Goal: Task Accomplishment & Management: Manage account settings

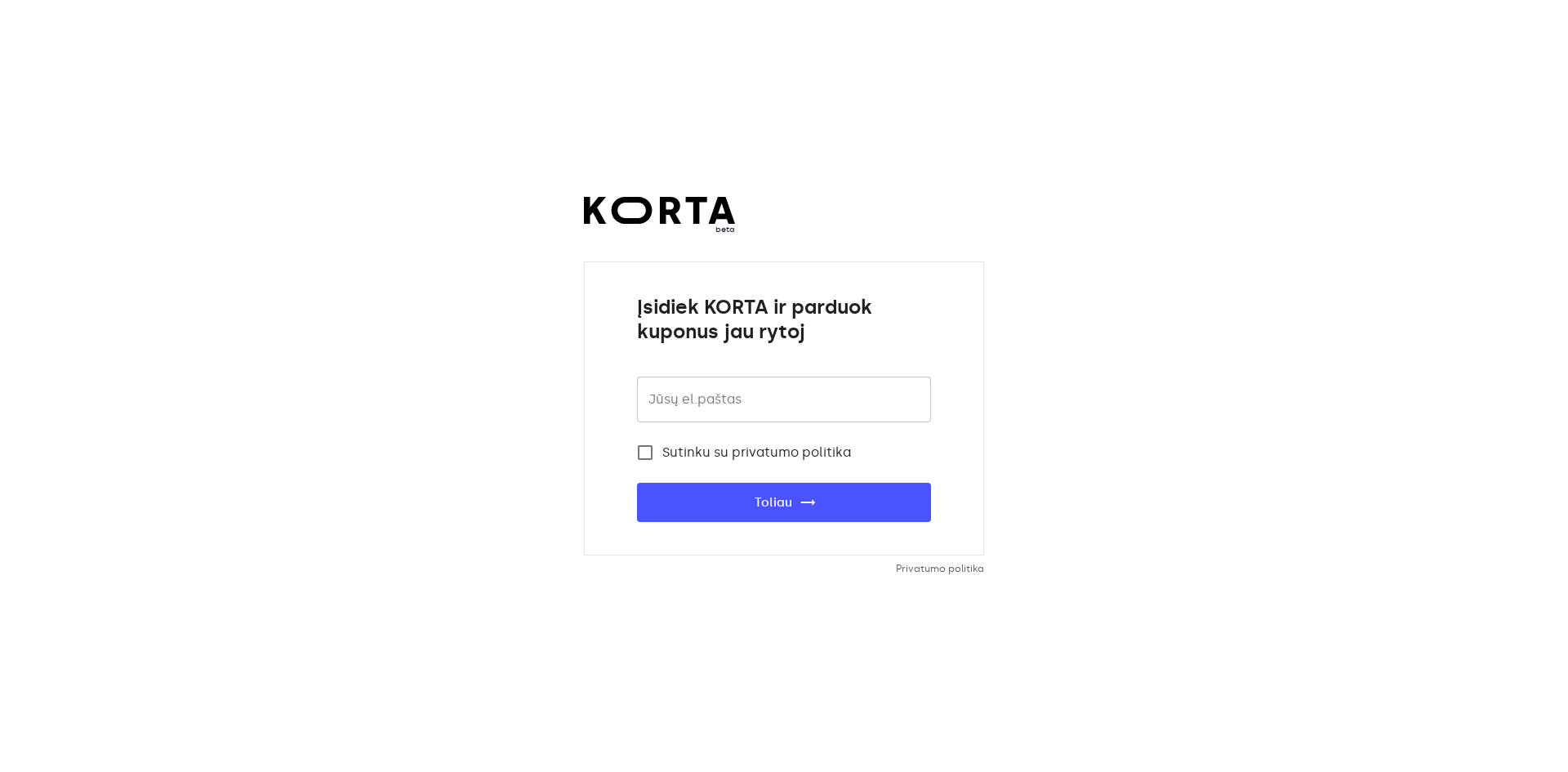
click at [859, 398] on input "email" at bounding box center [784, 399] width 294 height 46
type input "indoor@golfclub.lt"
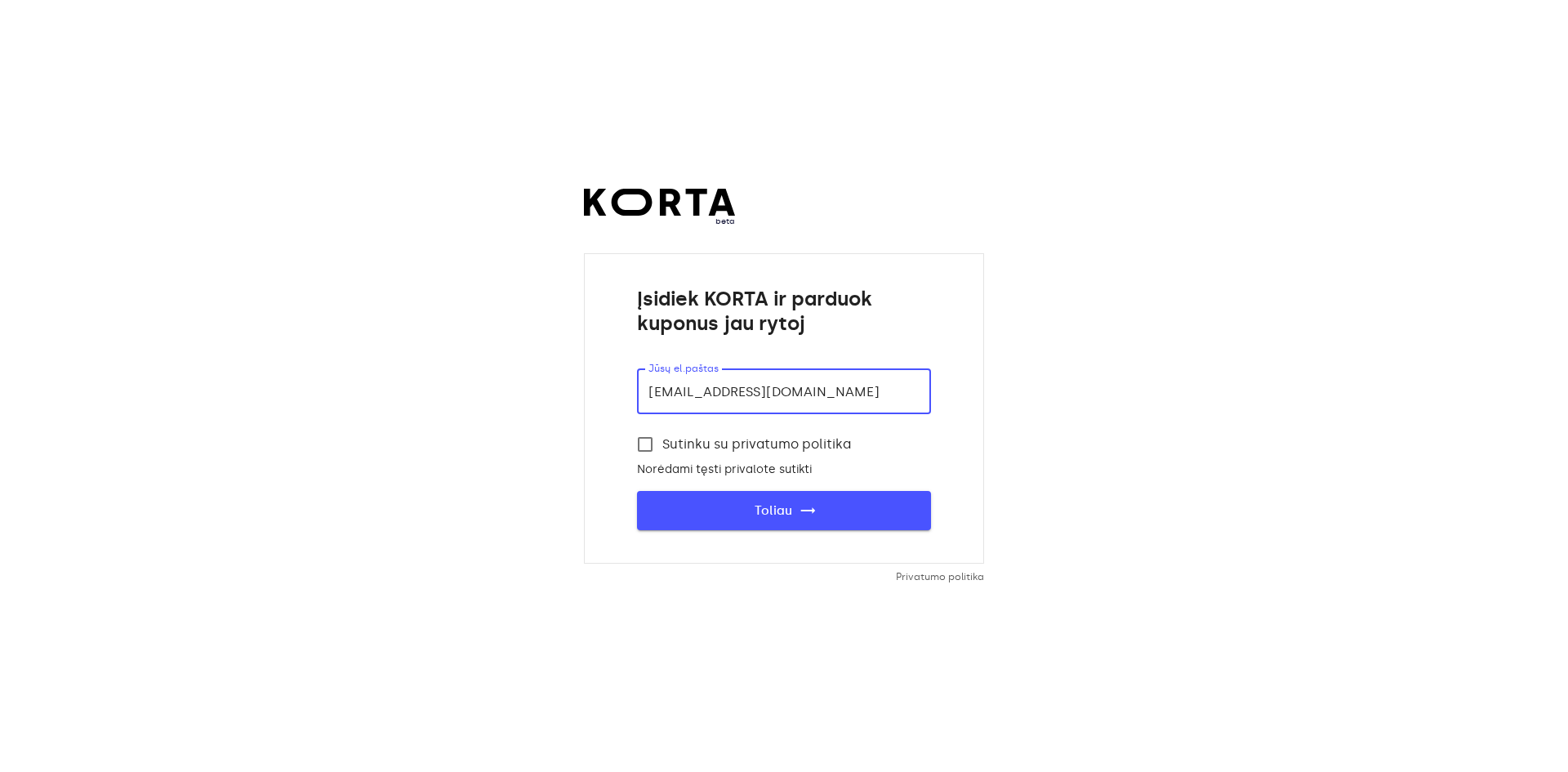
click at [788, 524] on button "Toliau trending_flat" at bounding box center [784, 510] width 294 height 39
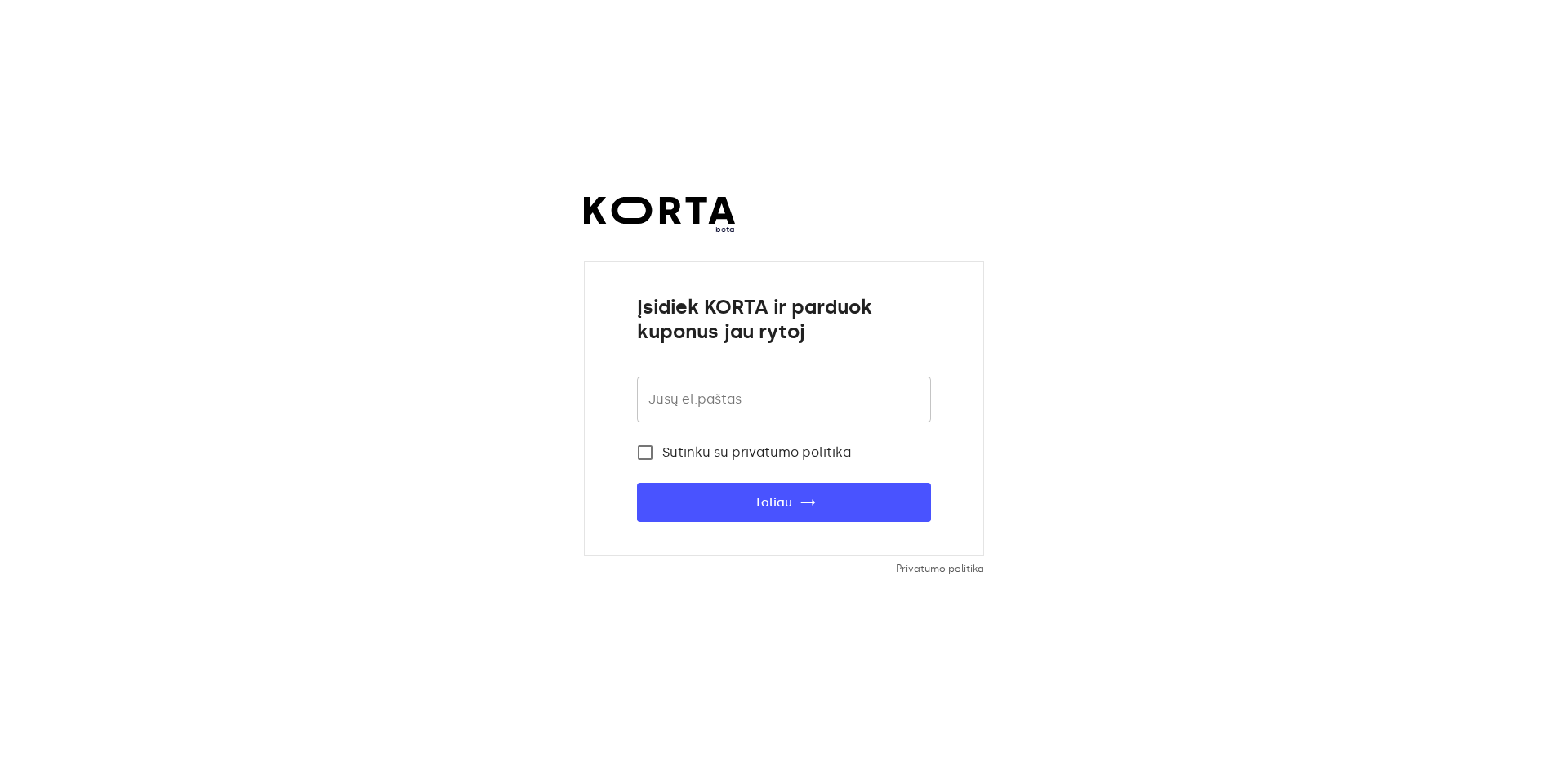
click at [809, 414] on input "email" at bounding box center [784, 399] width 294 height 46
type input "indoor@golfclub.lt"
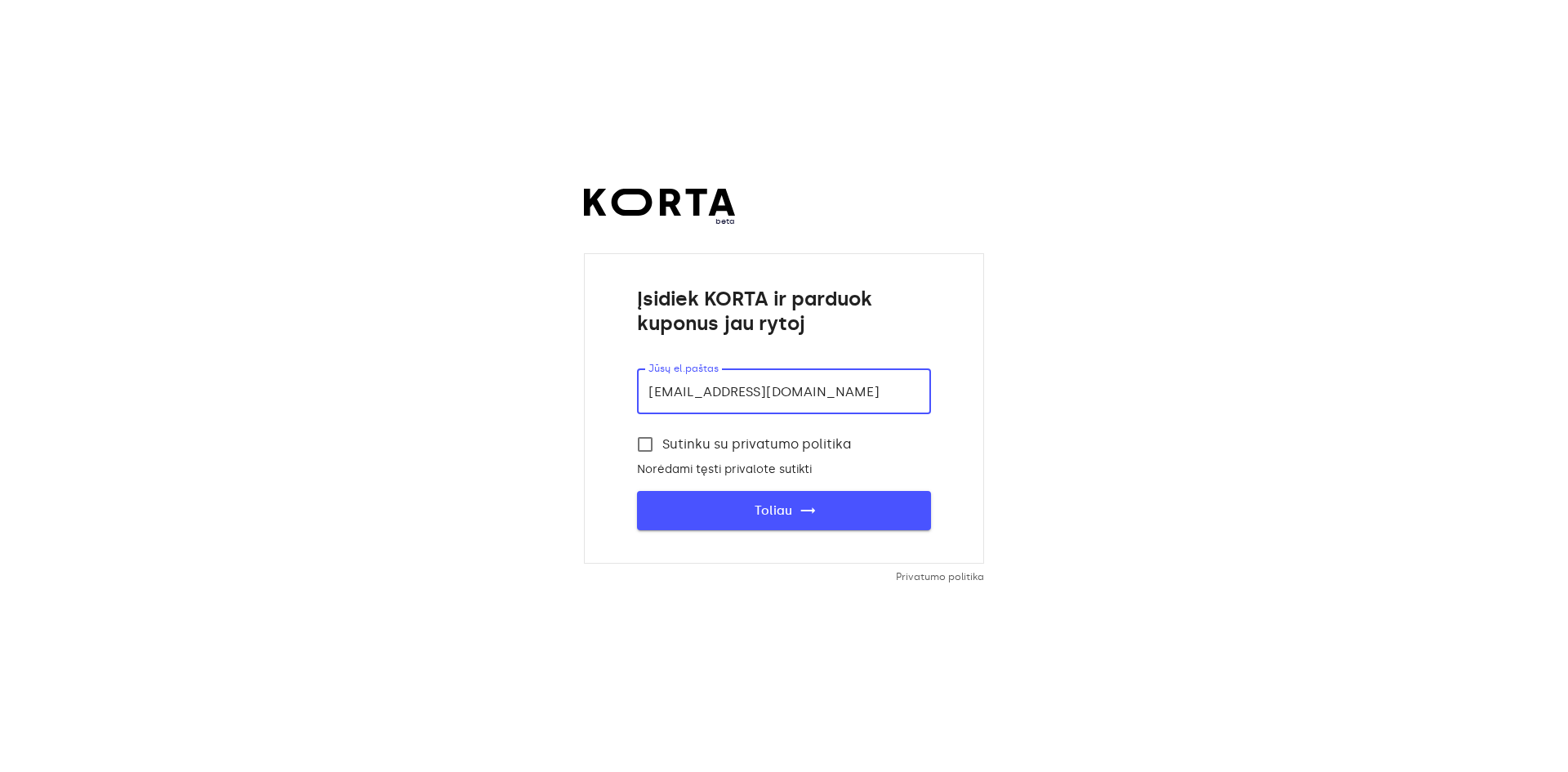
click at [790, 505] on span "Toliau trending_flat" at bounding box center [784, 511] width 241 height 22
click at [765, 450] on span "Sutinku su privatumo politika" at bounding box center [756, 444] width 189 height 20
click at [643, 445] on input "Sutinku su privatumo politika" at bounding box center [646, 444] width 34 height 35
checkbox input "true"
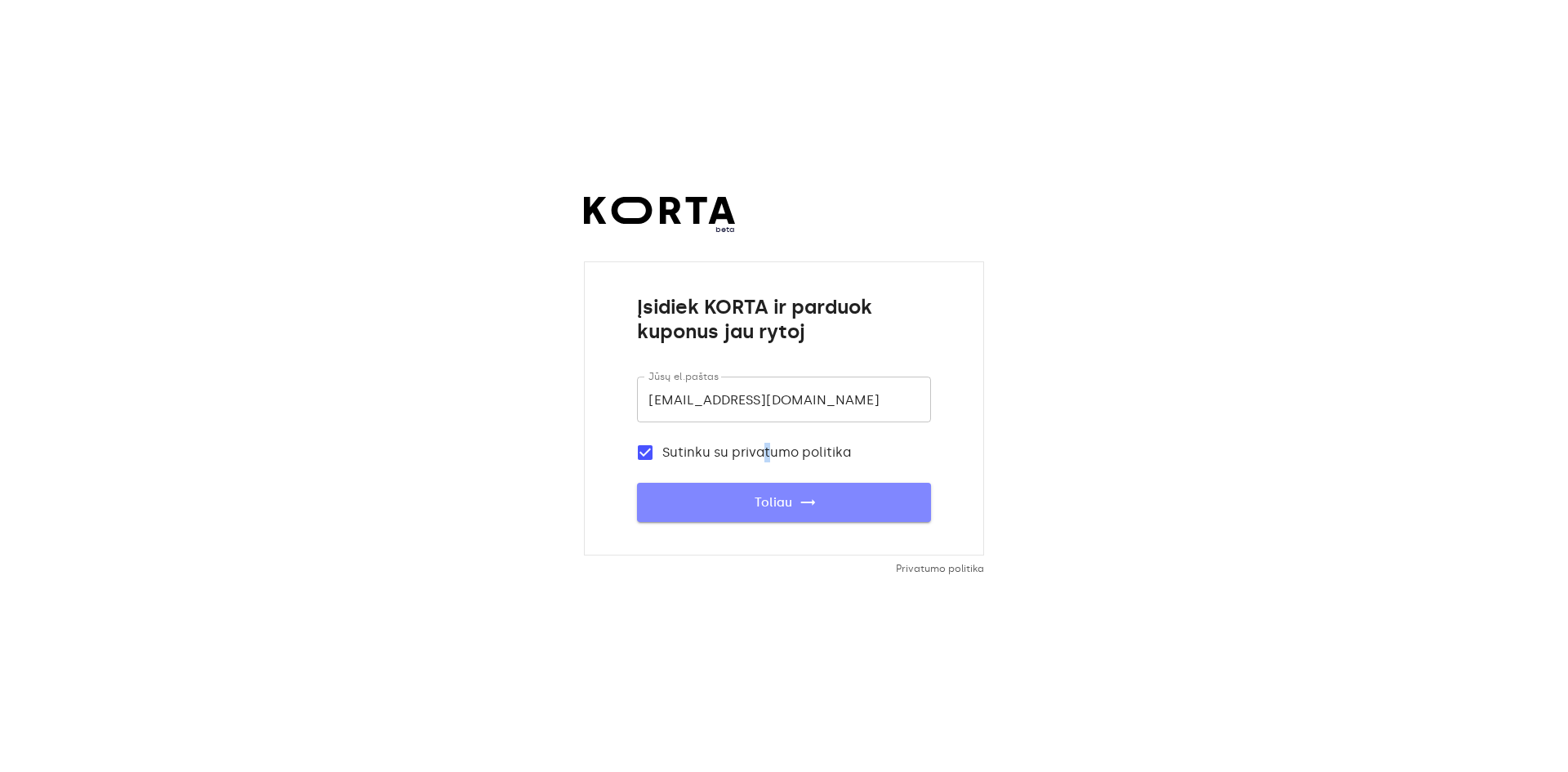
click at [683, 497] on span "Toliau trending_flat" at bounding box center [784, 502] width 241 height 22
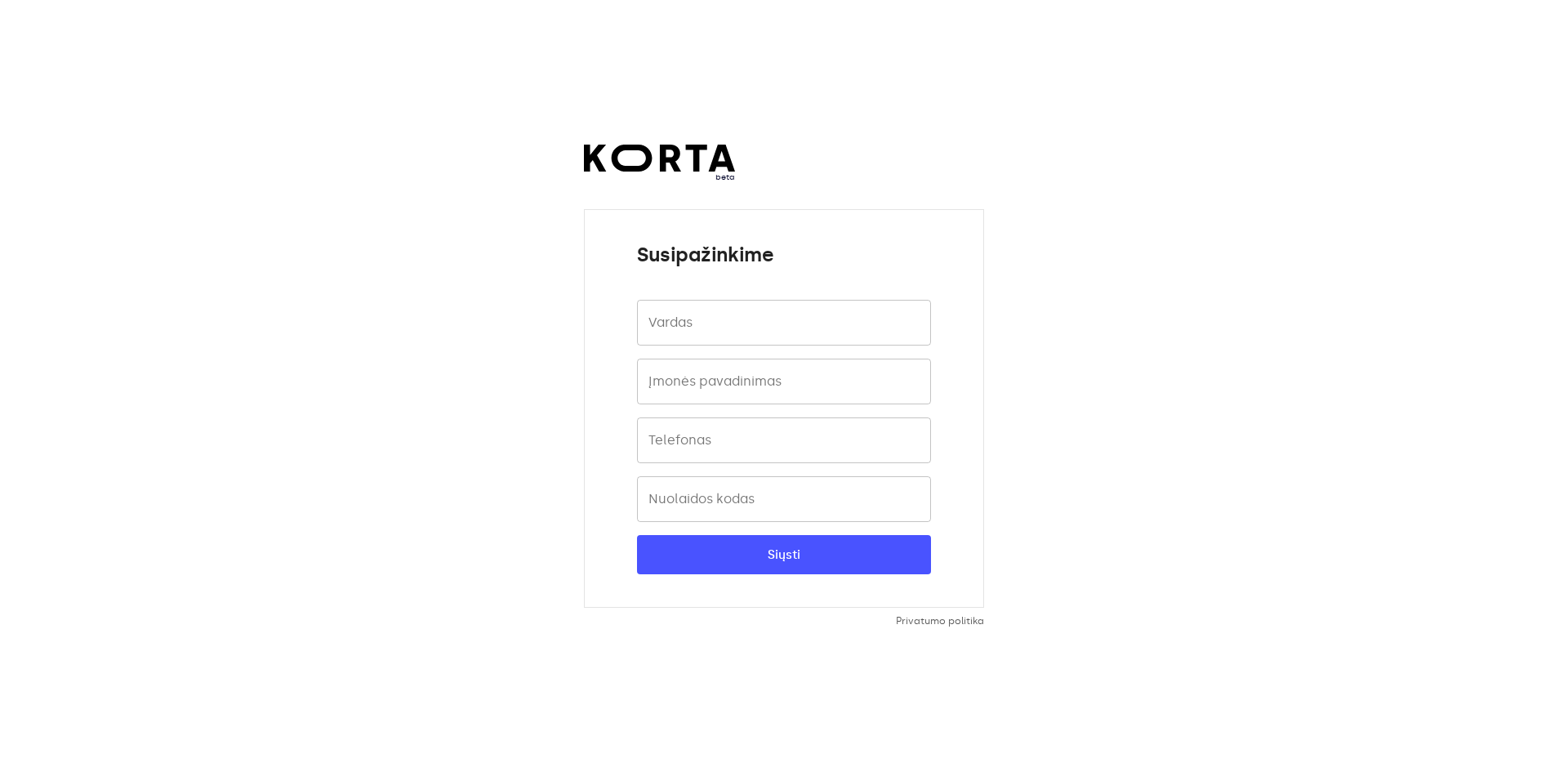
click at [734, 330] on input "text" at bounding box center [784, 323] width 294 height 46
click at [256, 324] on div "beta Susipažinkime Vardas Vardas Įmonės pavadinimas Įmonės pavadinimas Telefona…" at bounding box center [784, 386] width 1568 height 772
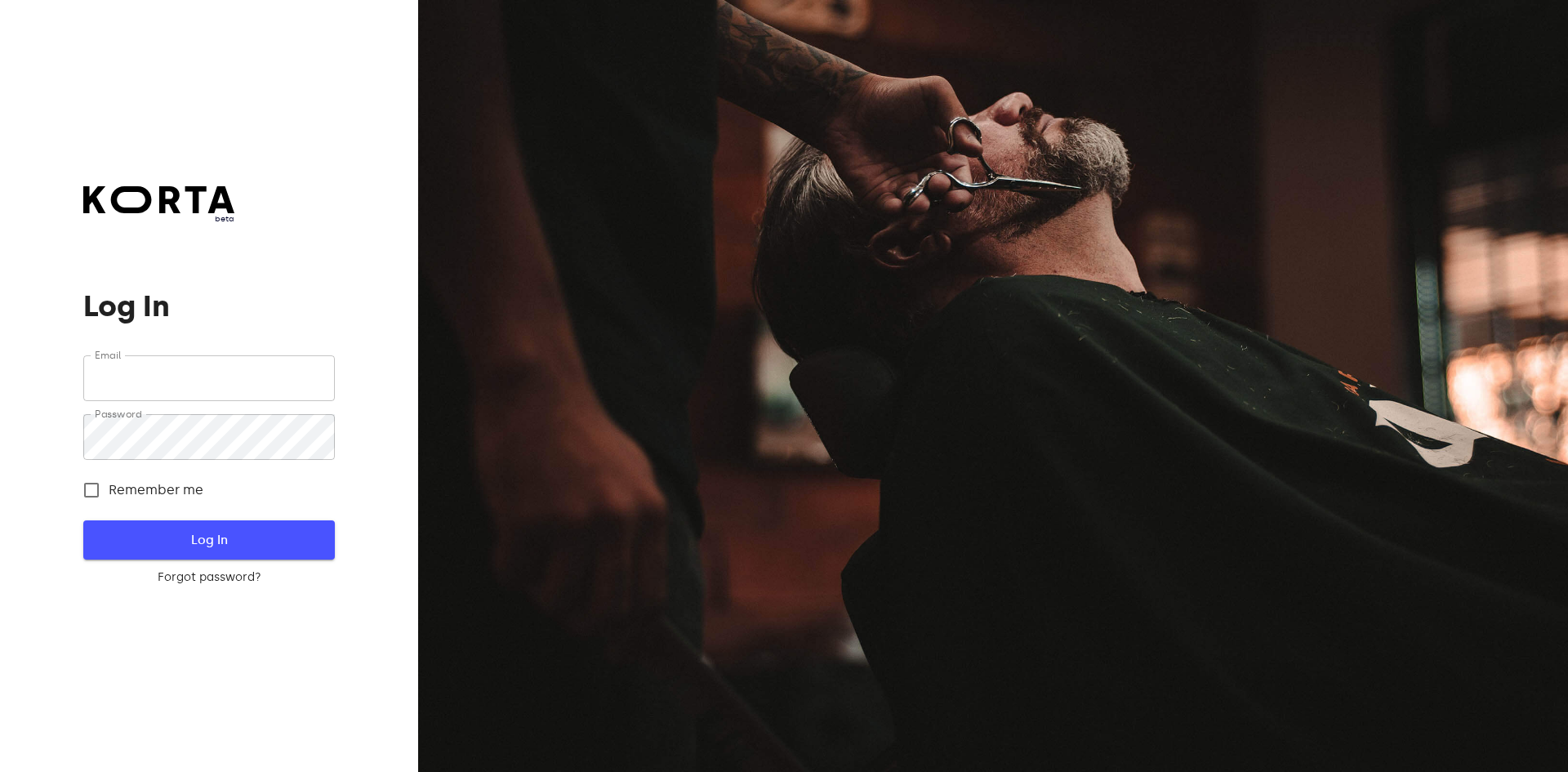
type input "[EMAIL_ADDRESS][DOMAIN_NAME]"
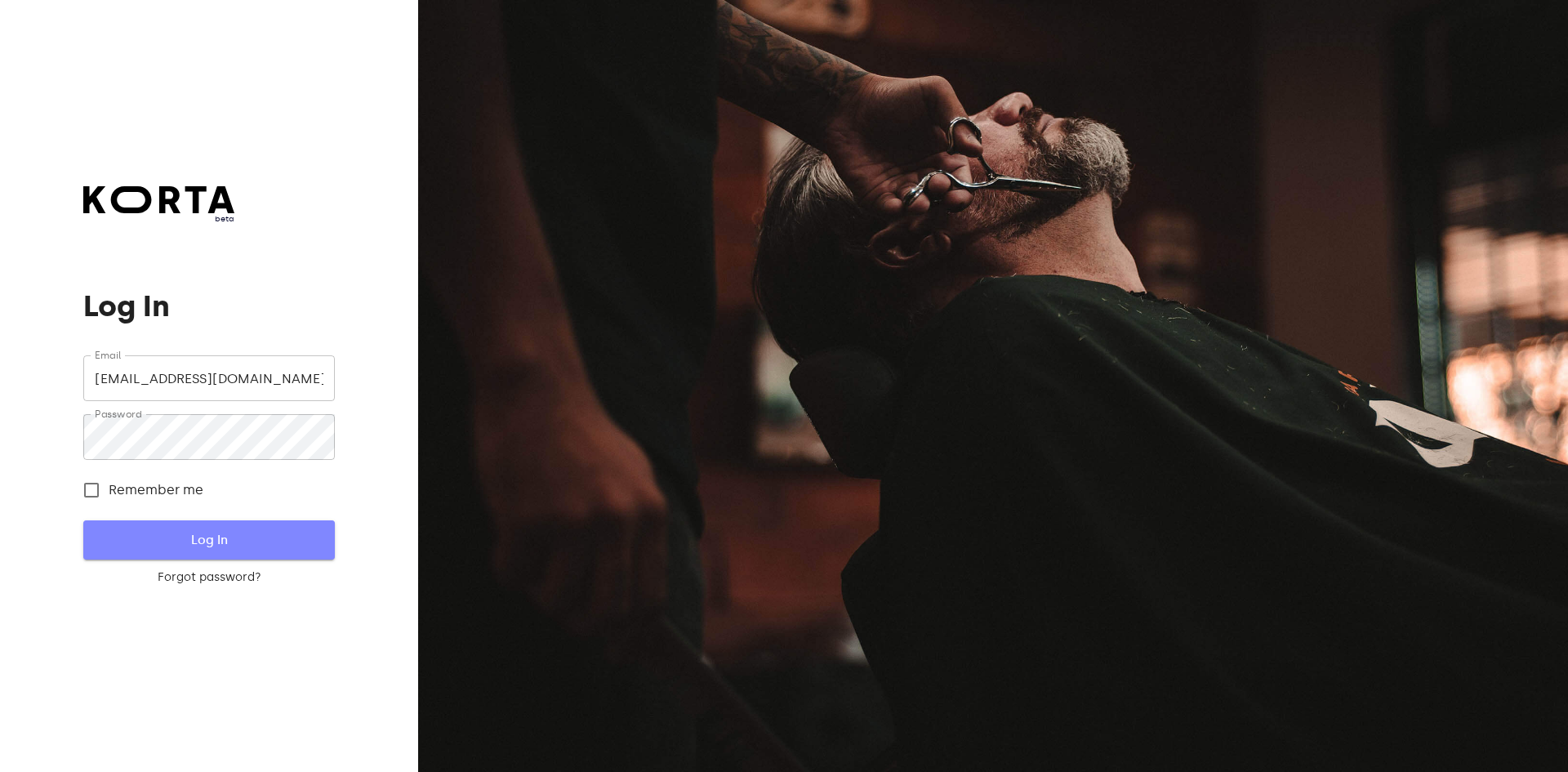
click at [253, 536] on span "Log In" at bounding box center [209, 540] width 198 height 22
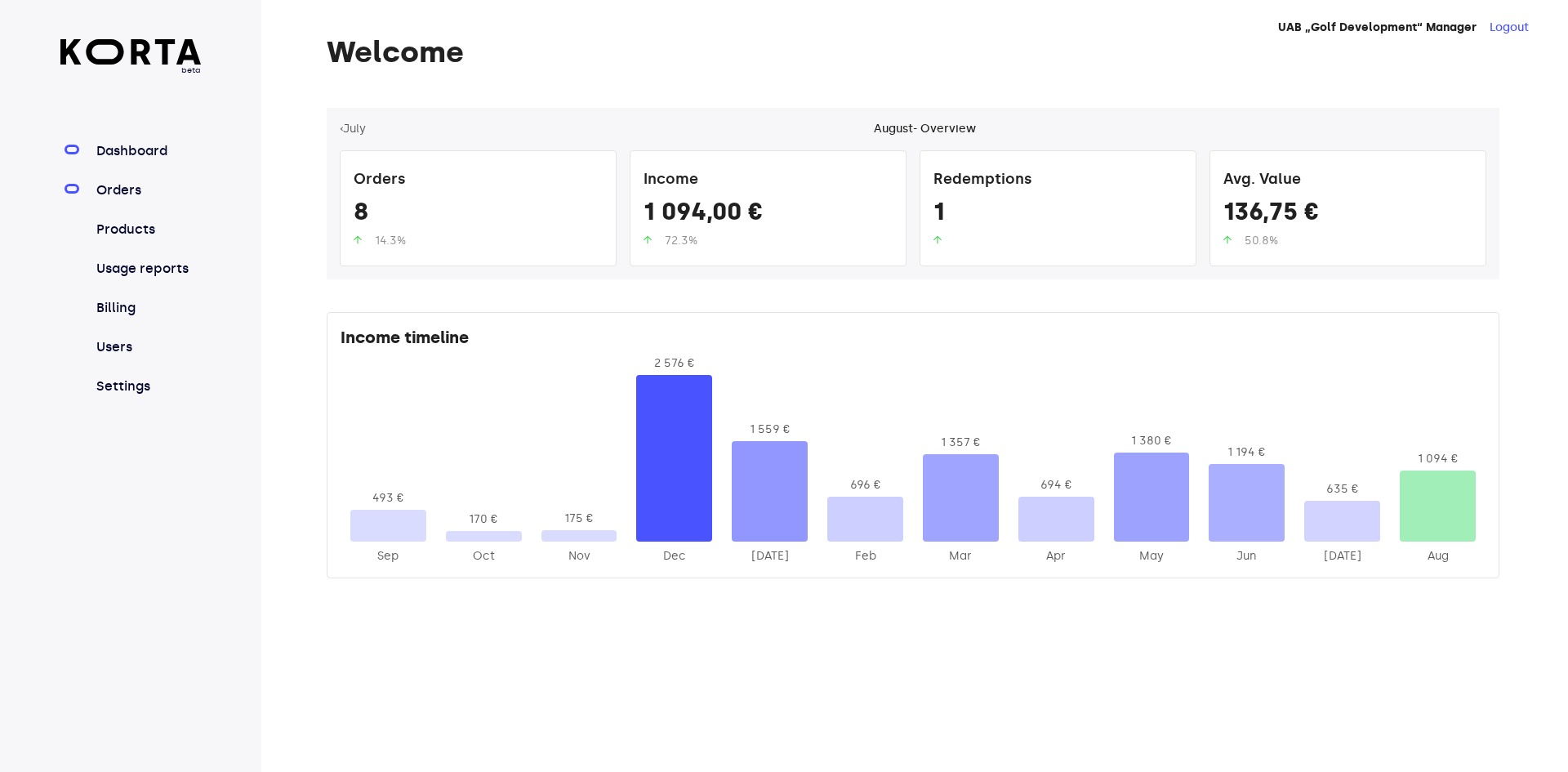
click at [130, 198] on link "Orders" at bounding box center [147, 190] width 109 height 20
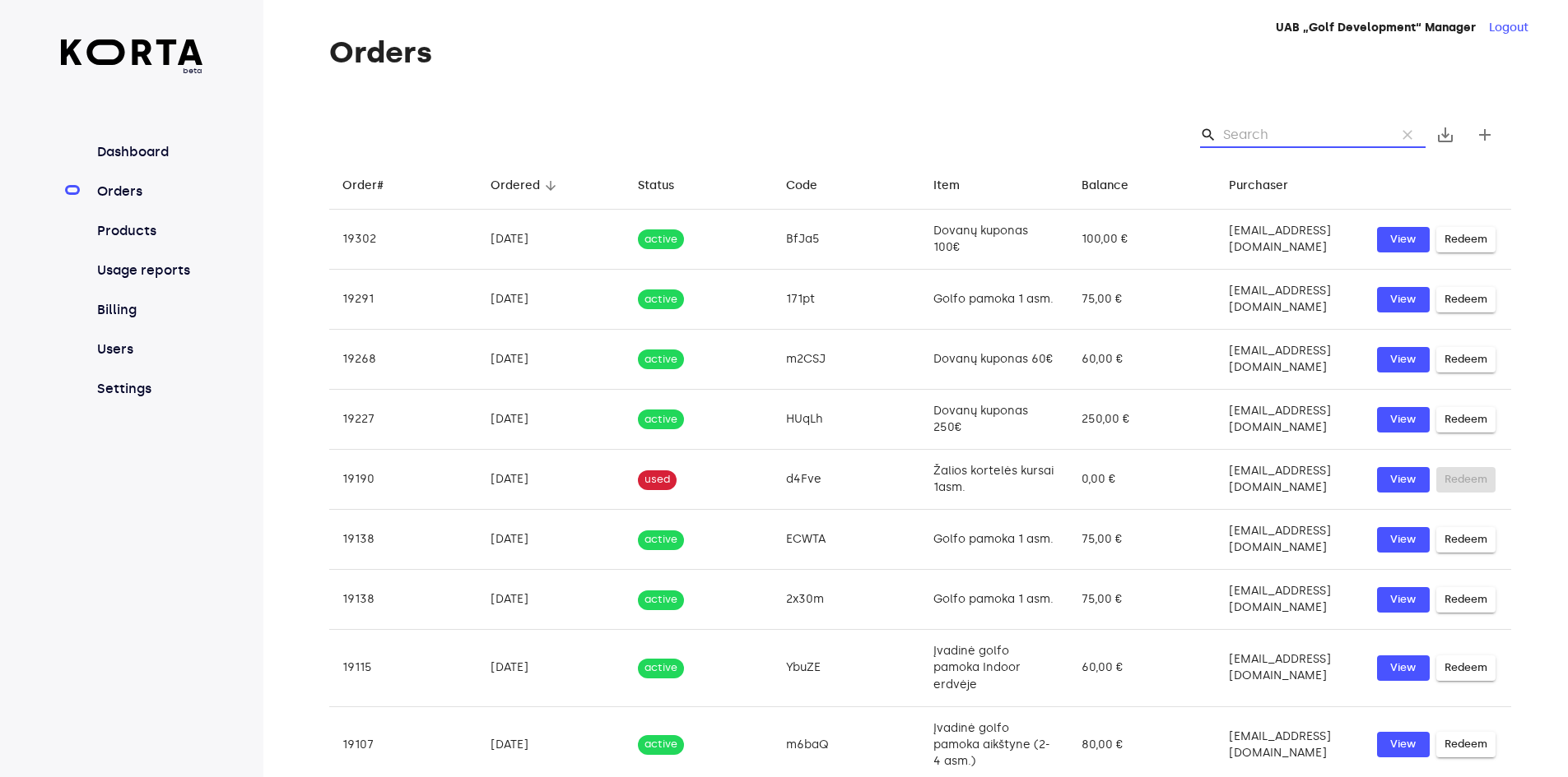
click at [1252, 129] on input "Search" at bounding box center [1303, 135] width 160 height 26
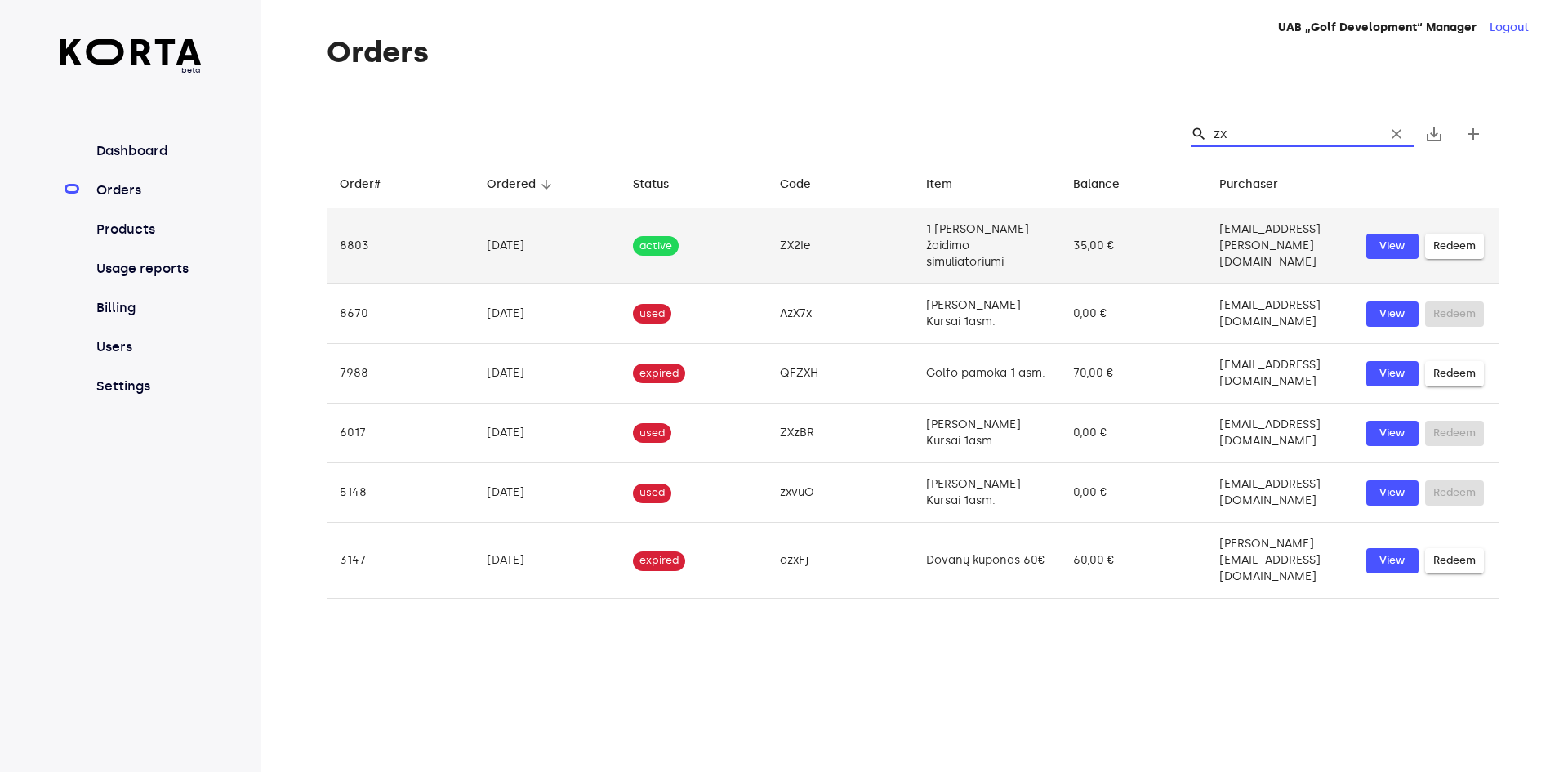
type input "zx"
click at [731, 231] on td "active" at bounding box center [693, 247] width 147 height 76
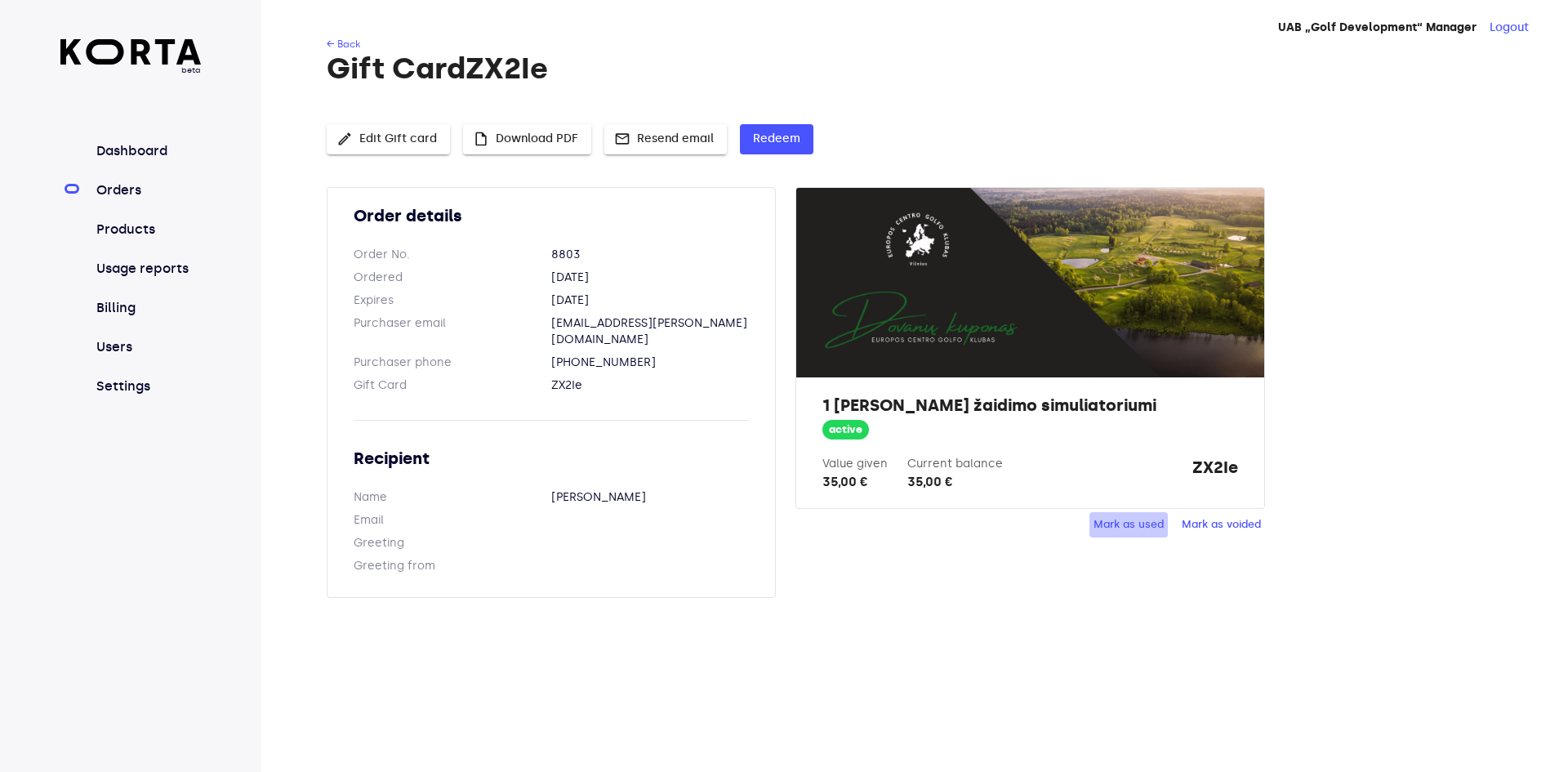
click at [1106, 524] on span "Mark as used" at bounding box center [1128, 525] width 70 height 19
